Goal: Task Accomplishment & Management: Use online tool/utility

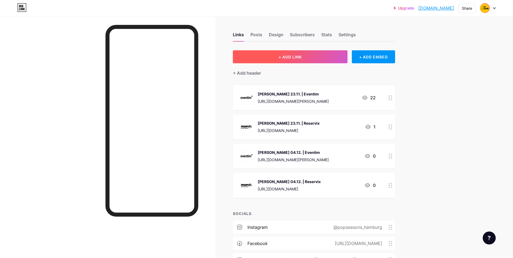
click at [327, 56] on button "+ ADD LINK" at bounding box center [290, 56] width 115 height 13
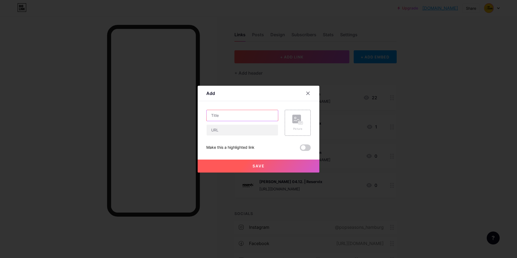
click at [237, 120] on input "text" at bounding box center [242, 115] width 71 height 11
type input "[PERSON_NAME] 28.03. | Eventim"
click at [245, 133] on input "text" at bounding box center [242, 130] width 71 height 11
paste input "[URL][DOMAIN_NAME]"
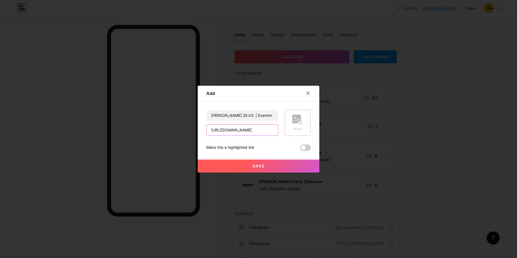
type input "[URL][DOMAIN_NAME]"
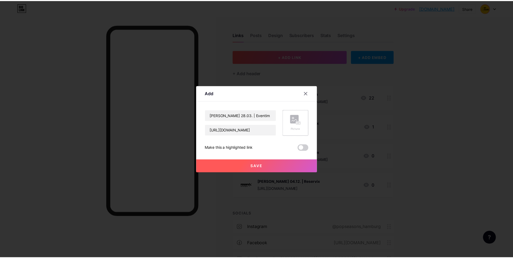
scroll to position [0, 0]
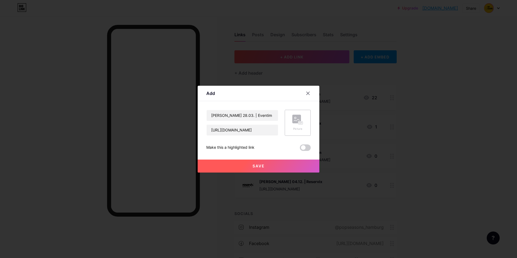
click at [299, 123] on rect at bounding box center [301, 122] width 4 height 3
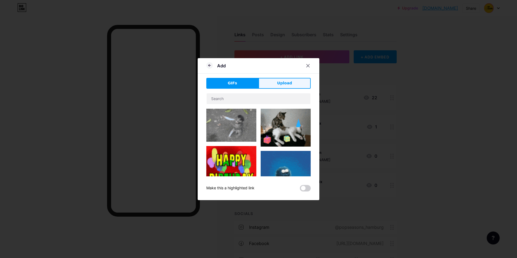
click at [284, 85] on span "Upload" at bounding box center [284, 83] width 15 height 6
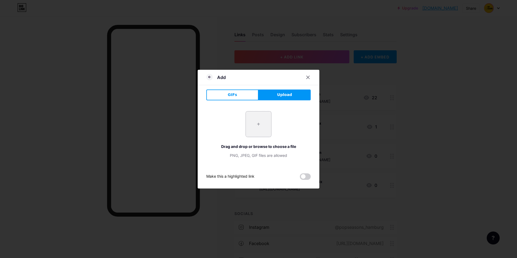
click at [247, 121] on input "file" at bounding box center [258, 123] width 25 height 25
type input "C:\fakepath\Eventim Logo (für Bio Link).png"
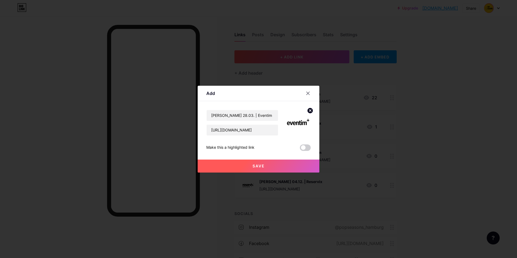
click at [266, 166] on button "Save" at bounding box center [259, 166] width 122 height 13
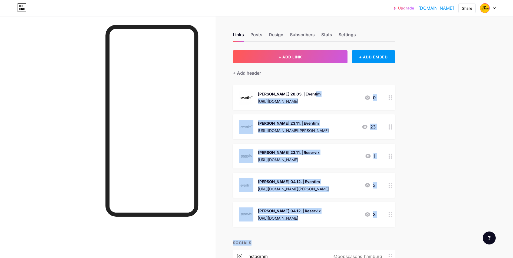
drag, startPoint x: 289, startPoint y: 91, endPoint x: 294, endPoint y: 228, distance: 136.5
click at [294, 228] on div "+ ADD LINK + ADD EMBED + Add header [PERSON_NAME] 28.03. | Eventim [URL][DOMAIN…" at bounding box center [314, 189] width 162 height 278
click at [425, 214] on div "Upgrade [DOMAIN_NAME].... [DOMAIN_NAME] Share Switch accounts Pop Seasons [DOMA…" at bounding box center [256, 177] width 513 height 355
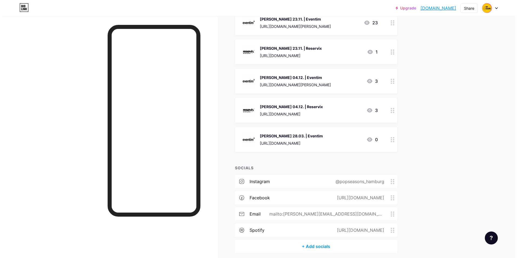
scroll to position [27, 0]
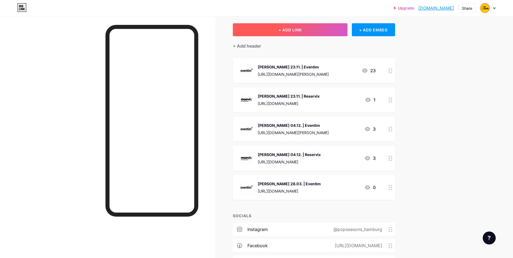
click at [287, 33] on button "+ ADD LINK" at bounding box center [290, 29] width 115 height 13
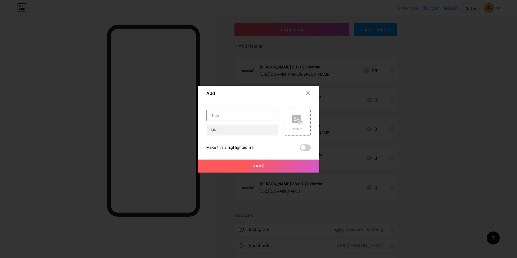
click at [238, 117] on input "text" at bounding box center [242, 115] width 71 height 11
type input "[PERSON_NAME] 28.03. | Reservix"
click at [220, 126] on input "text" at bounding box center [242, 130] width 71 height 11
paste input "[URL][DOMAIN_NAME]"
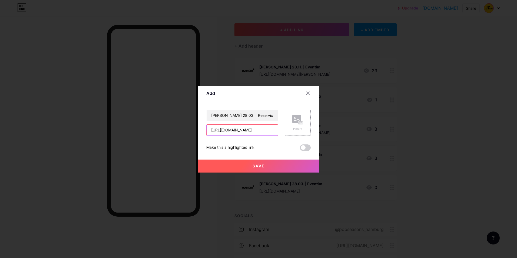
type input "[URL][DOMAIN_NAME]"
click at [295, 122] on rect at bounding box center [296, 119] width 9 height 9
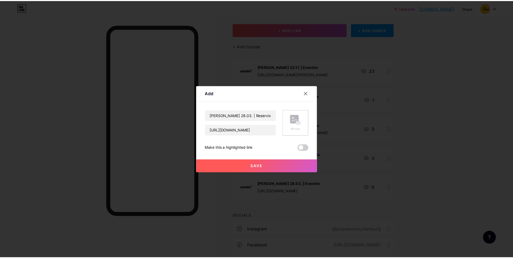
scroll to position [0, 0]
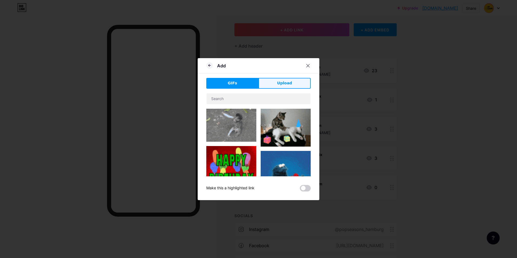
click at [284, 83] on span "Upload" at bounding box center [284, 83] width 15 height 6
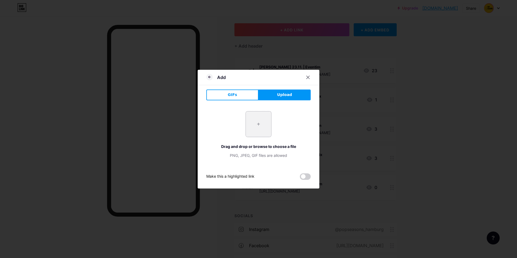
click at [257, 124] on input "file" at bounding box center [258, 123] width 25 height 25
type input "C:\fakepath\Reservix Logo (für Bio Link).png"
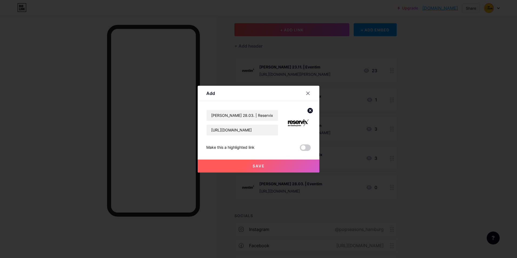
click at [269, 168] on button "Save" at bounding box center [259, 166] width 122 height 13
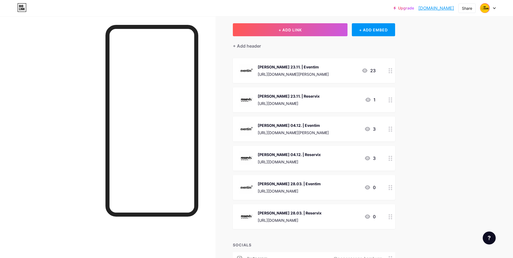
click at [441, 200] on div "Upgrade [DOMAIN_NAME].... [DOMAIN_NAME] Share Switch accounts Pop Seasons [DOMA…" at bounding box center [256, 165] width 513 height 384
